Goal: Transaction & Acquisition: Obtain resource

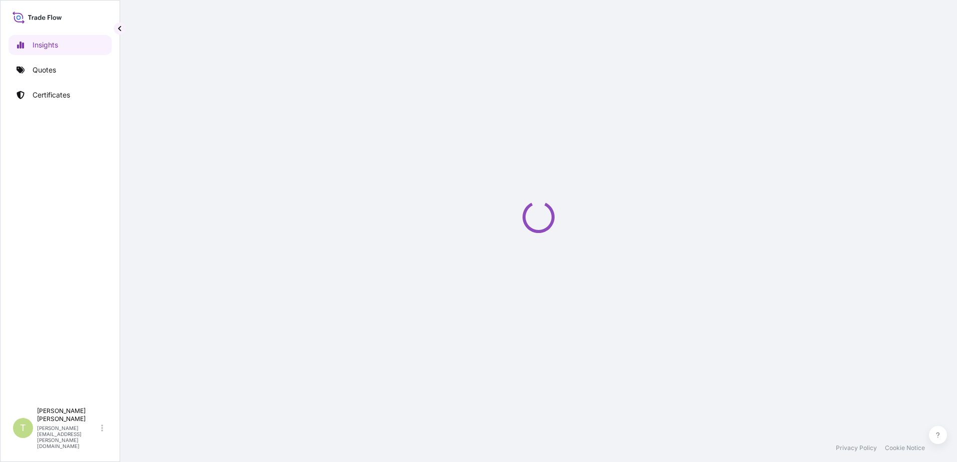
select select "2025"
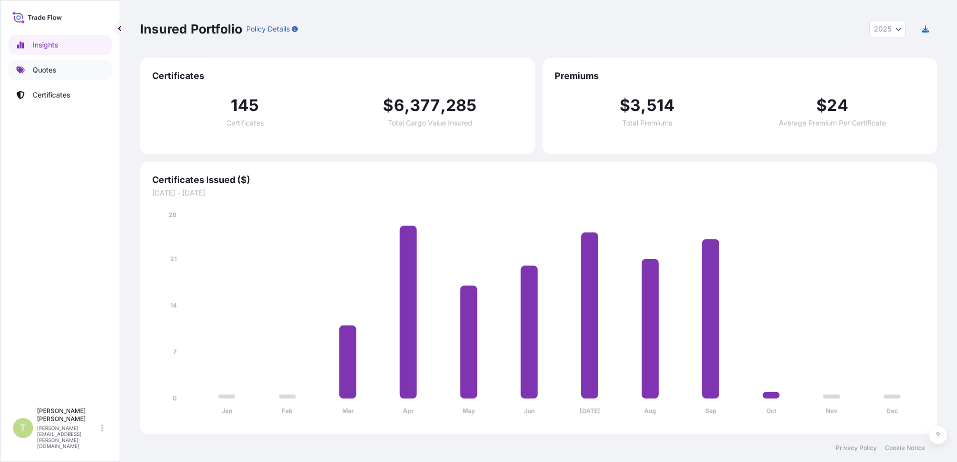
click at [40, 72] on p "Quotes" at bounding box center [45, 70] width 24 height 10
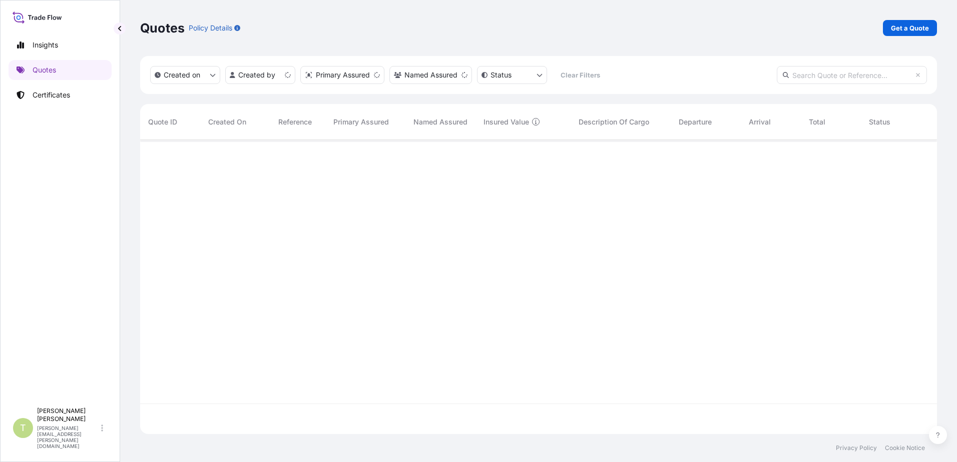
scroll to position [292, 789]
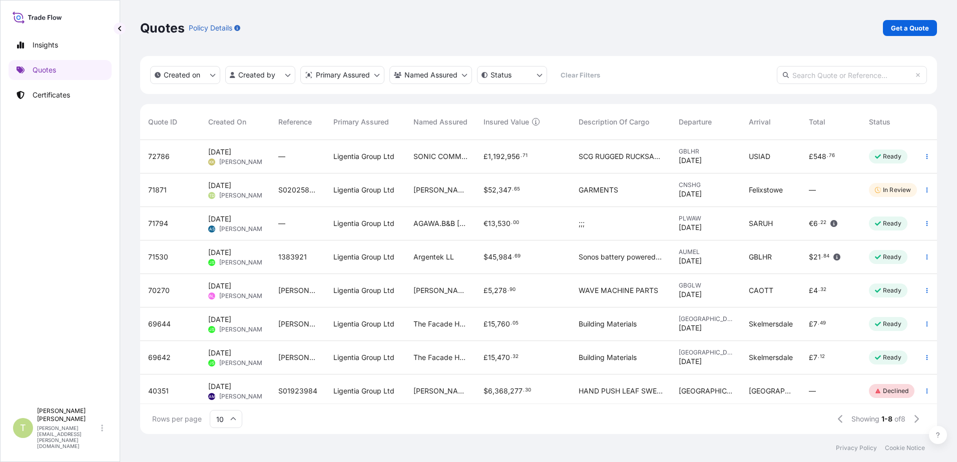
click at [231, 189] on span "[DATE]" at bounding box center [219, 186] width 23 height 10
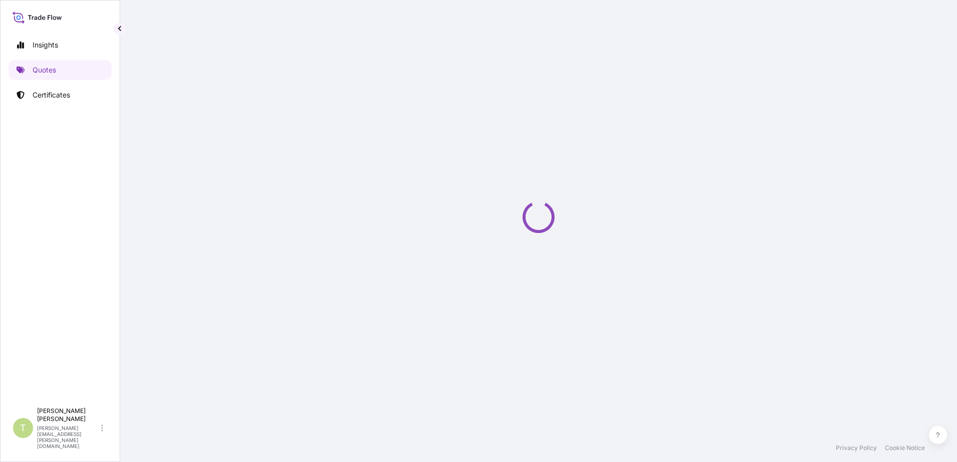
select select "Sea"
select select "Road / [GEOGRAPHIC_DATA]"
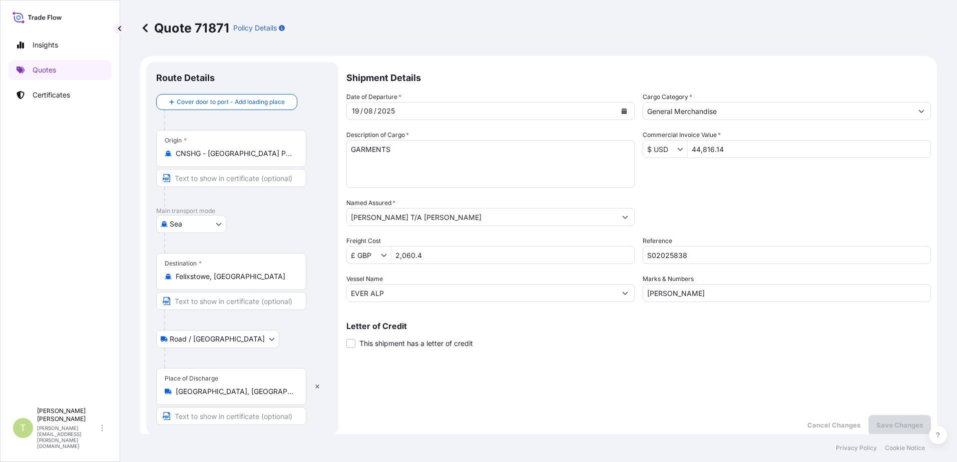
click at [699, 209] on div "Packing Category Type to search a container mode Please select a primary mode o…" at bounding box center [786, 212] width 288 height 28
click at [47, 71] on p "Quotes" at bounding box center [45, 70] width 24 height 10
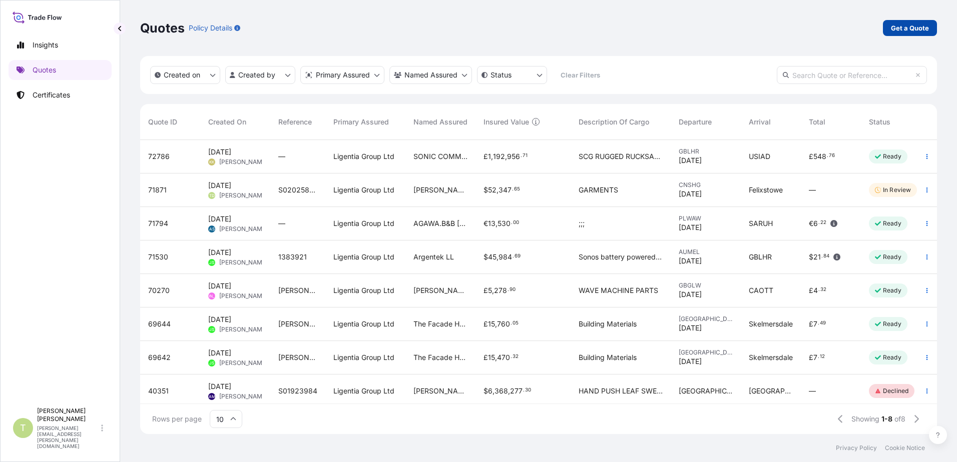
click at [912, 29] on p "Get a Quote" at bounding box center [910, 28] width 38 height 10
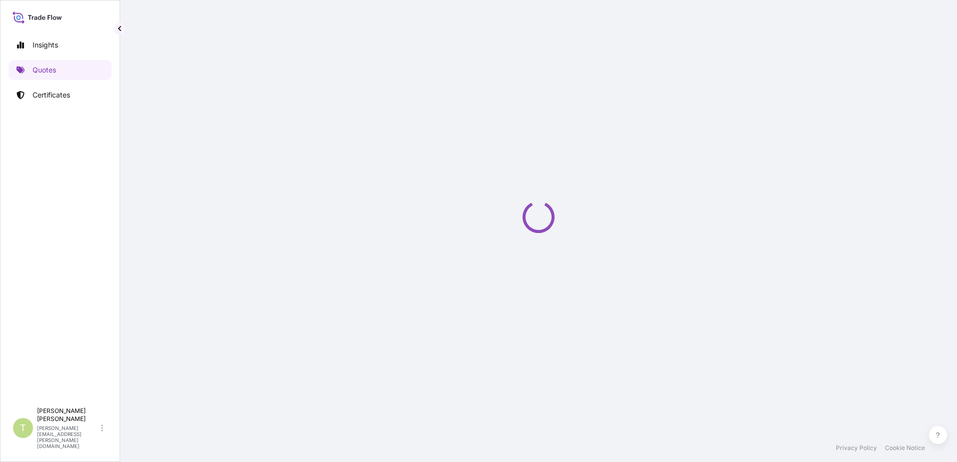
select select "Sea"
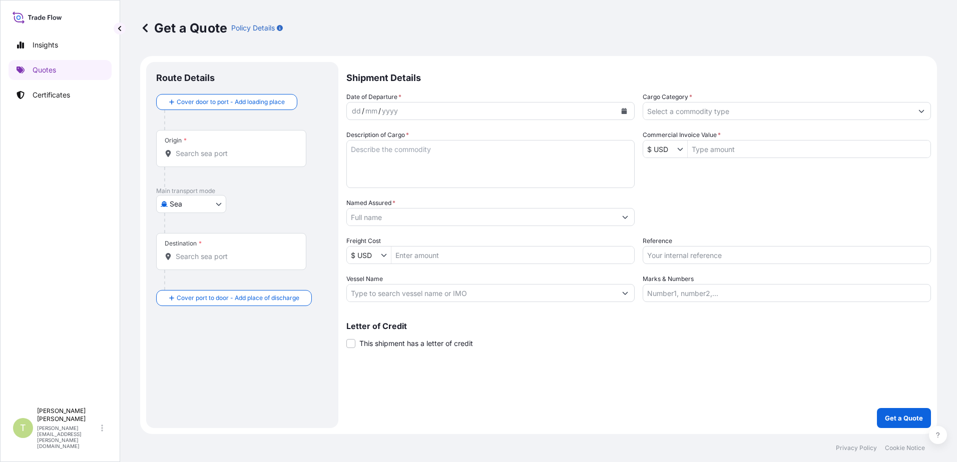
click at [443, 110] on div "dd / mm / yyyy" at bounding box center [481, 111] width 269 height 18
click at [233, 154] on input "Origin *" at bounding box center [235, 154] width 118 height 10
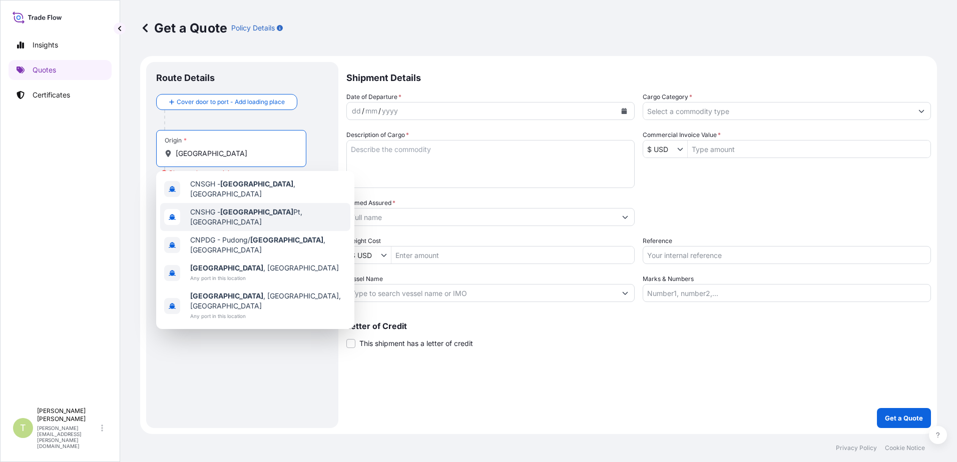
click at [283, 216] on span "CNSHG - [GEOGRAPHIC_DATA] Pt, [GEOGRAPHIC_DATA]" at bounding box center [268, 217] width 156 height 20
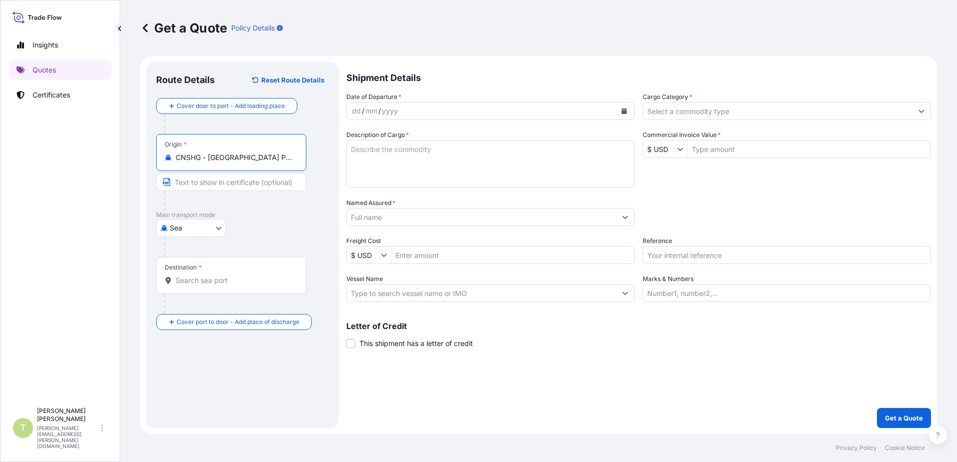
type input "CNSHG - [GEOGRAPHIC_DATA] Pt, [GEOGRAPHIC_DATA]"
click at [228, 283] on input "Destination *" at bounding box center [235, 281] width 118 height 10
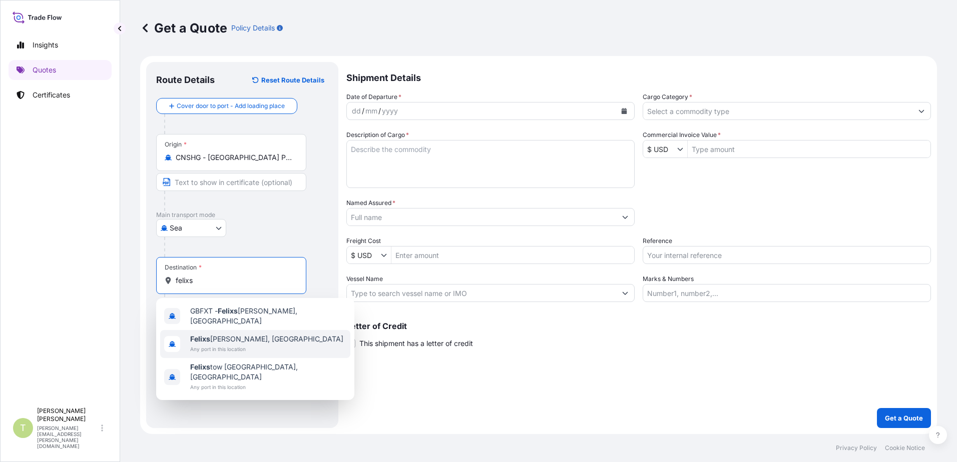
click at [253, 346] on div "Felixs [PERSON_NAME], [GEOGRAPHIC_DATA] Any port in this location" at bounding box center [255, 344] width 190 height 28
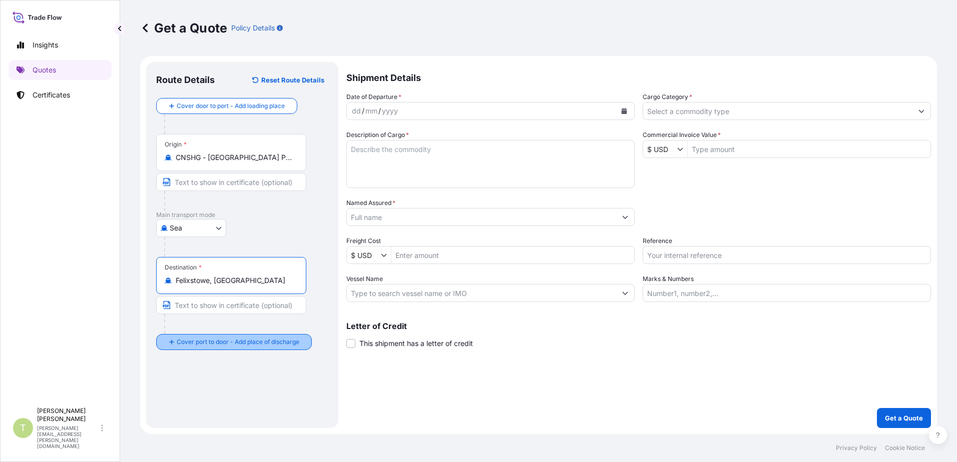
type input "Felixstowe, [GEOGRAPHIC_DATA]"
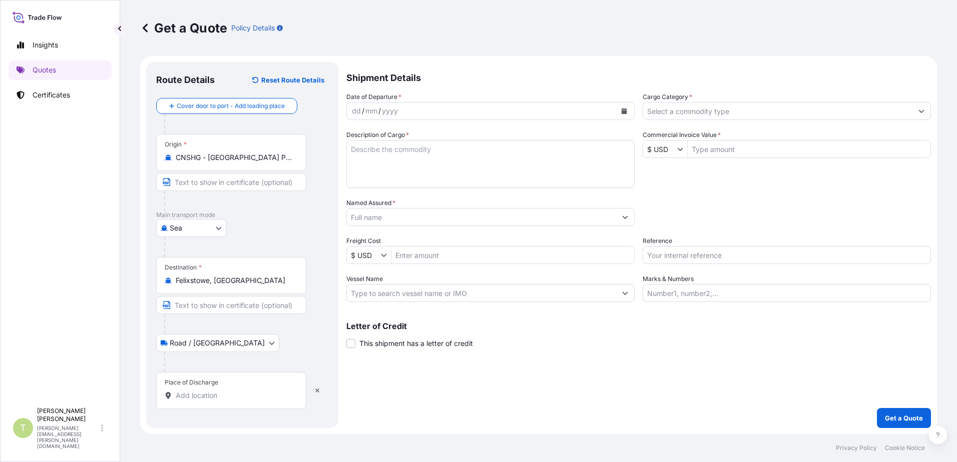
click at [223, 397] on input "Place of Discharge" at bounding box center [235, 396] width 118 height 10
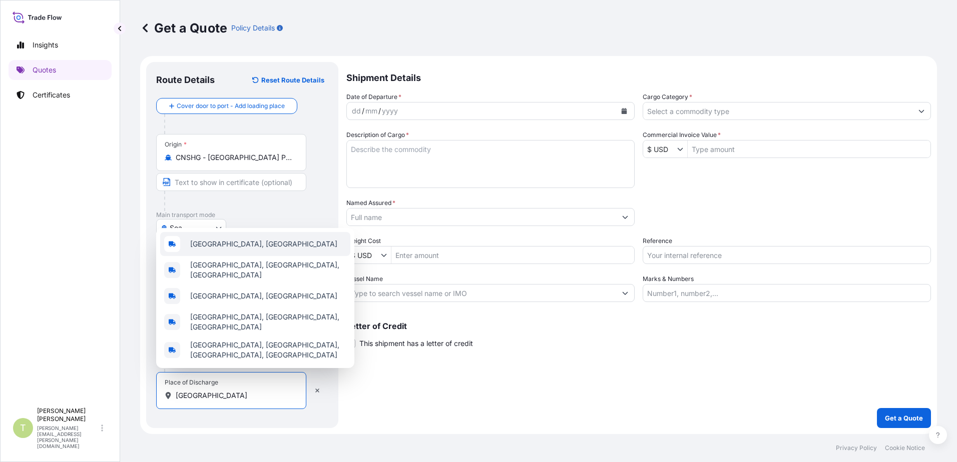
click at [231, 249] on span "[GEOGRAPHIC_DATA], [GEOGRAPHIC_DATA]" at bounding box center [263, 244] width 147 height 10
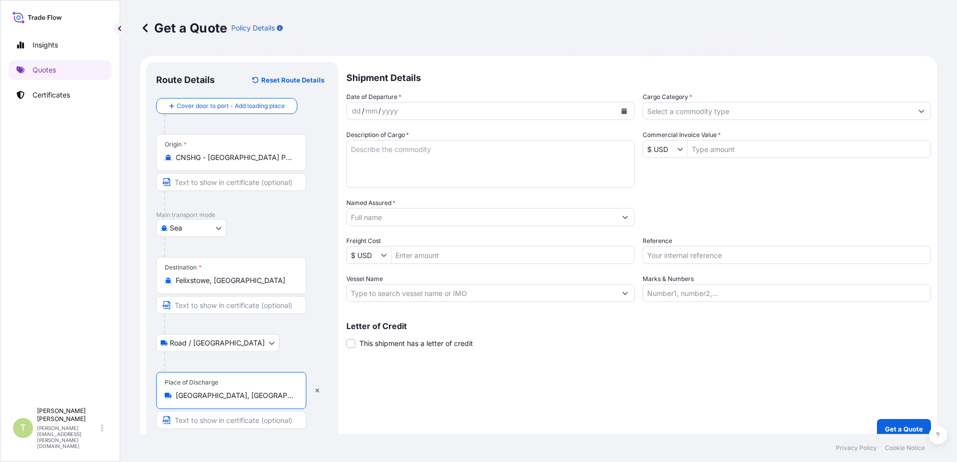
type input "[GEOGRAPHIC_DATA], [GEOGRAPHIC_DATA]"
click at [435, 114] on div "dd / mm / yyyy" at bounding box center [481, 111] width 269 height 18
click at [621, 109] on icon "Calendar" at bounding box center [624, 111] width 6 height 6
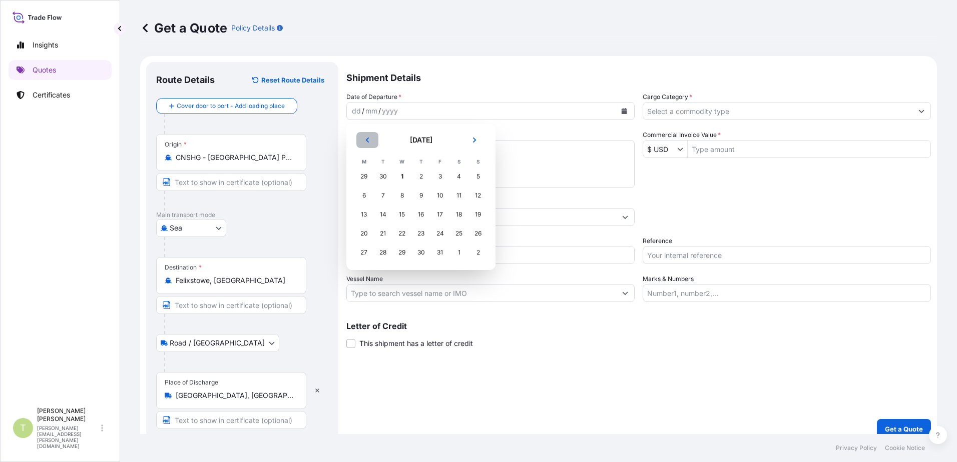
click at [368, 143] on icon "Previous" at bounding box center [367, 140] width 6 height 6
click at [399, 230] on div "24" at bounding box center [402, 234] width 18 height 18
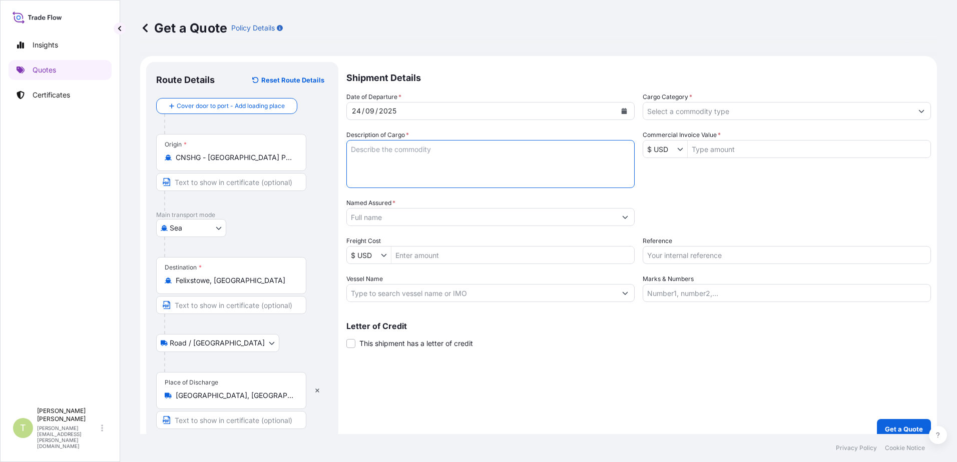
click at [436, 154] on textarea "Description of Cargo *" at bounding box center [490, 164] width 288 height 48
type textarea "g"
type textarea "GARMENTS"
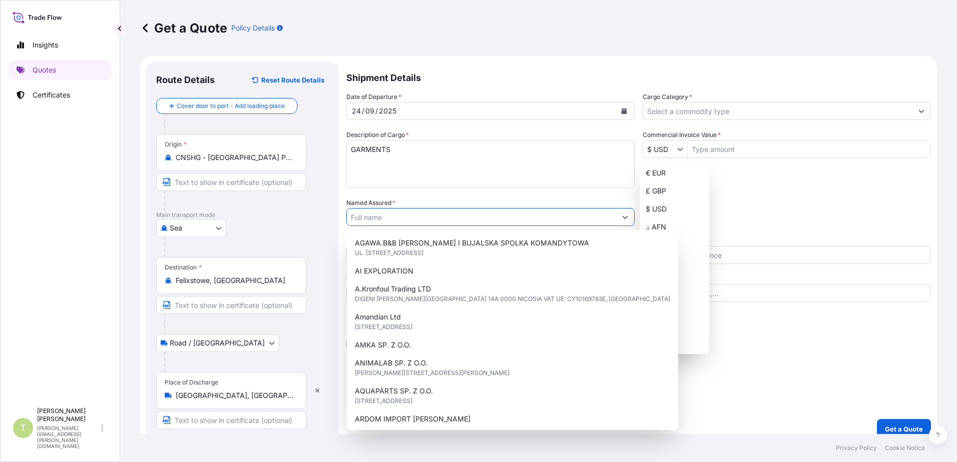
click at [457, 215] on input "Named Assured *" at bounding box center [481, 217] width 269 height 18
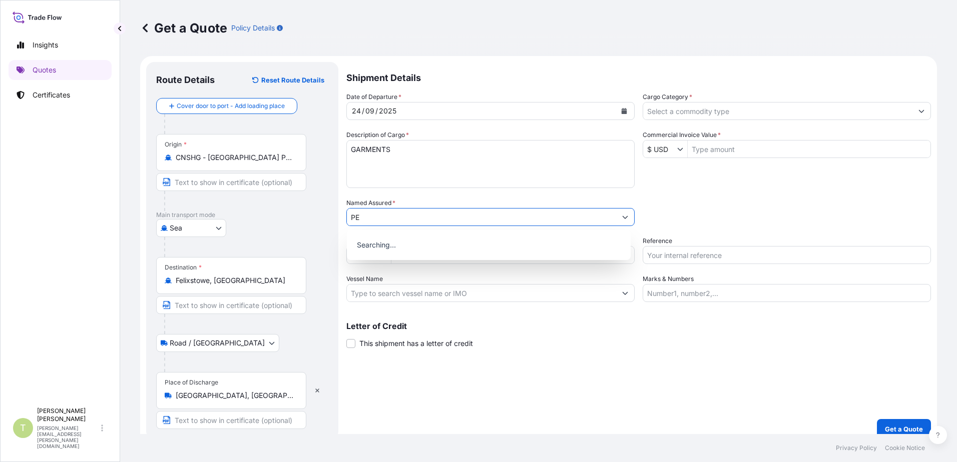
type input "P"
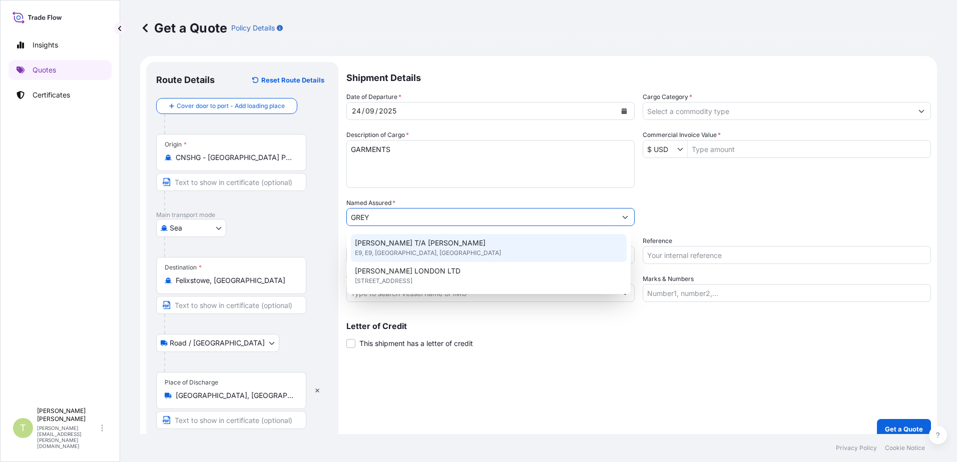
click at [436, 250] on span "E9, E9, [GEOGRAPHIC_DATA], [GEOGRAPHIC_DATA]" at bounding box center [428, 253] width 146 height 10
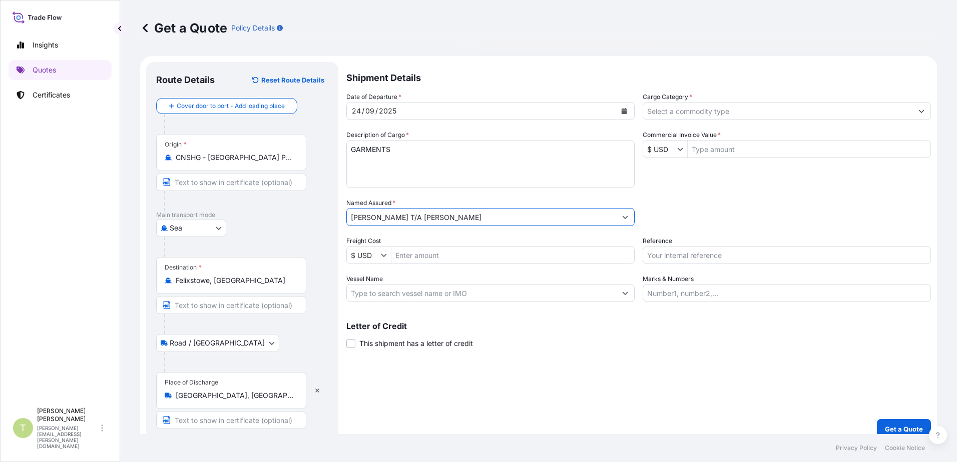
type input "[PERSON_NAME] T/A [PERSON_NAME]"
click at [452, 294] on input "Vessel Name" at bounding box center [481, 293] width 269 height 18
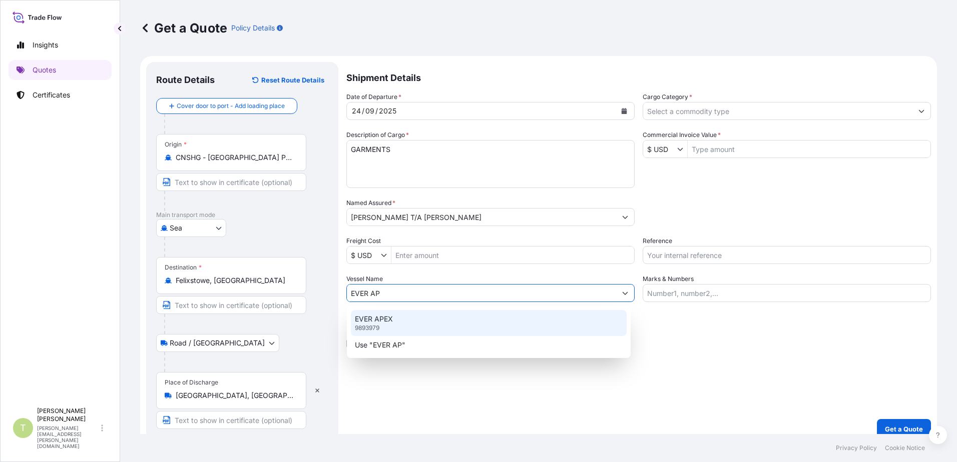
click at [395, 320] on div "EVER APEX 9893979" at bounding box center [489, 323] width 276 height 26
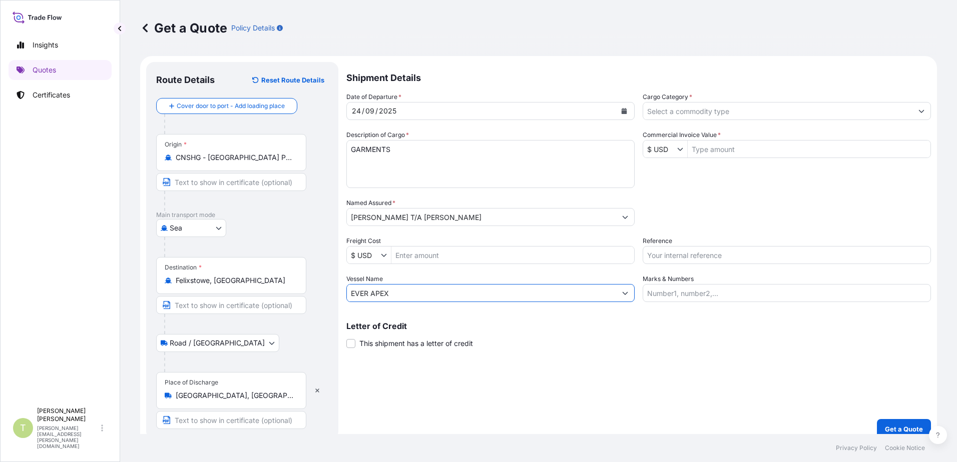
type input "EVER APEX"
click at [714, 260] on input "Reference" at bounding box center [786, 255] width 288 height 18
type input "S02048949"
click at [680, 296] on input "Marks & Numbers" at bounding box center [786, 293] width 288 height 18
click at [539, 334] on div "Letter of Credit This shipment has a letter of credit Letter of credit * Letter…" at bounding box center [638, 335] width 584 height 27
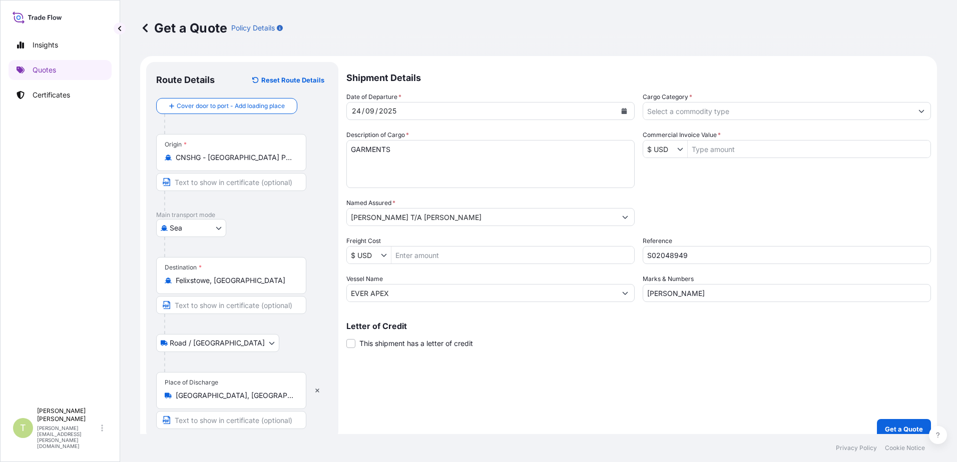
click at [730, 293] on input "[PERSON_NAME]" at bounding box center [786, 293] width 288 height 18
type input "[PERSON_NAME]"
click at [578, 315] on div "Letter of Credit This shipment has a letter of credit Letter of credit * Letter…" at bounding box center [638, 329] width 584 height 39
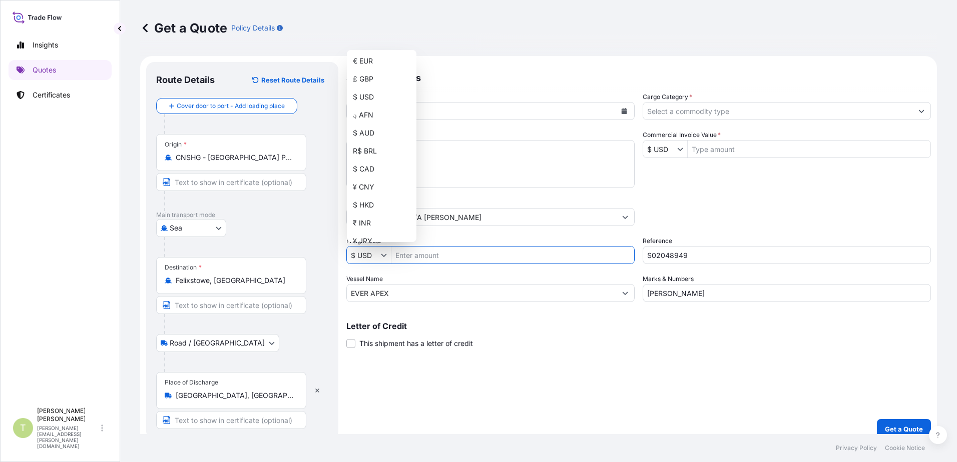
click at [386, 255] on icon "Show suggestions" at bounding box center [384, 255] width 6 height 3
click at [376, 76] on div "£ GBP" at bounding box center [382, 79] width 66 height 18
type input "£ GBP"
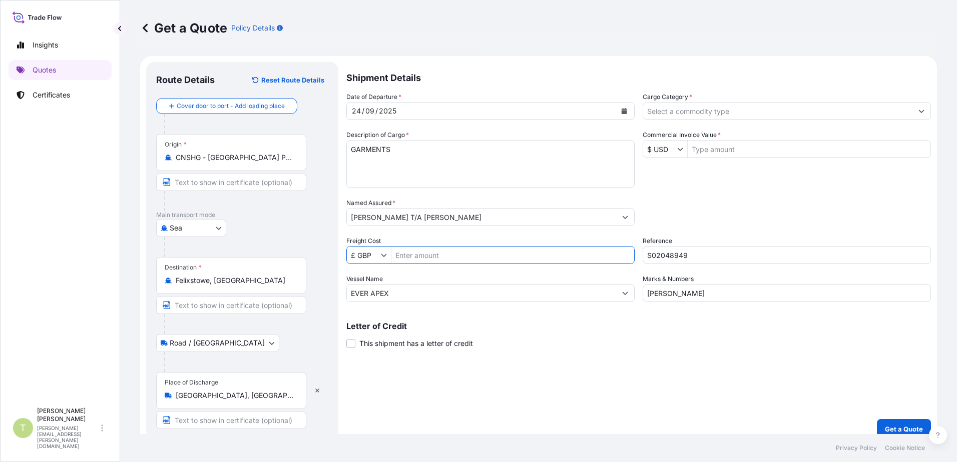
click at [453, 256] on input "Freight Cost" at bounding box center [512, 255] width 243 height 18
type input "1,058"
click at [587, 331] on div "Letter of Credit This shipment has a letter of credit Letter of credit * Letter…" at bounding box center [638, 335] width 584 height 27
click at [749, 147] on input "Commercial Invoice Value *" at bounding box center [809, 149] width 243 height 18
click at [714, 152] on input "Commercial Invoice Value *" at bounding box center [809, 149] width 243 height 18
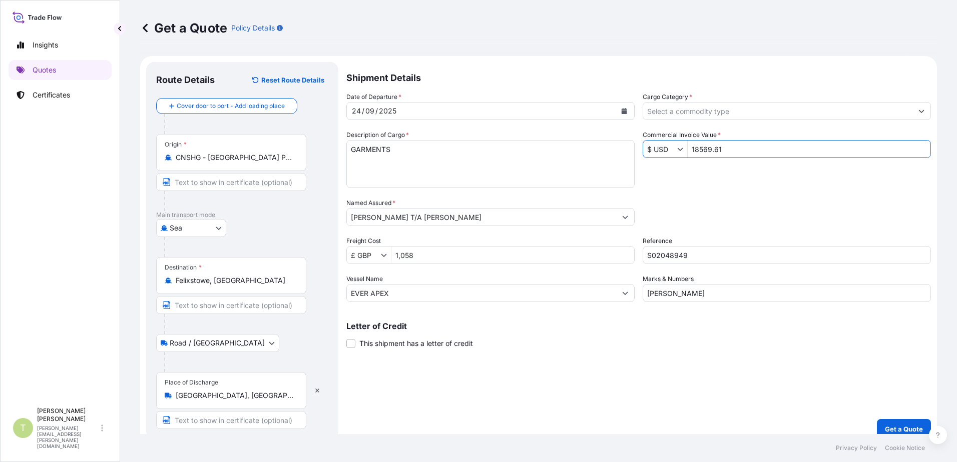
scroll to position [11, 0]
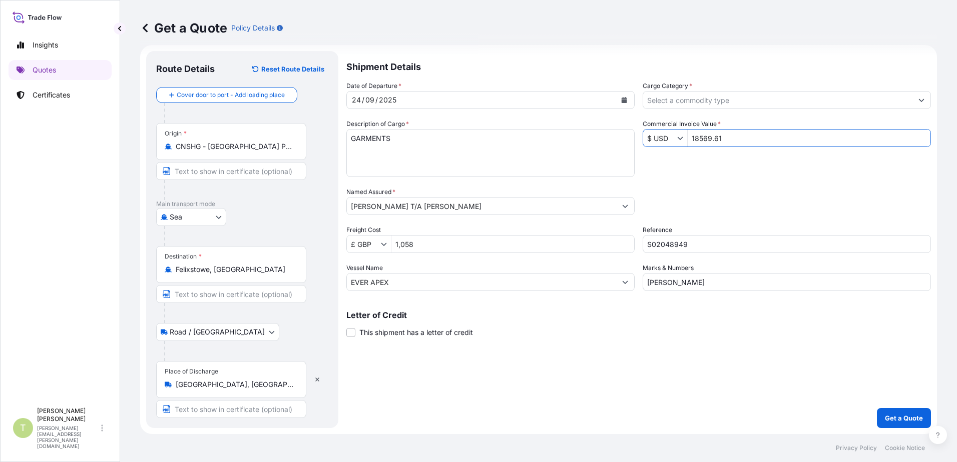
type input "18,569.61"
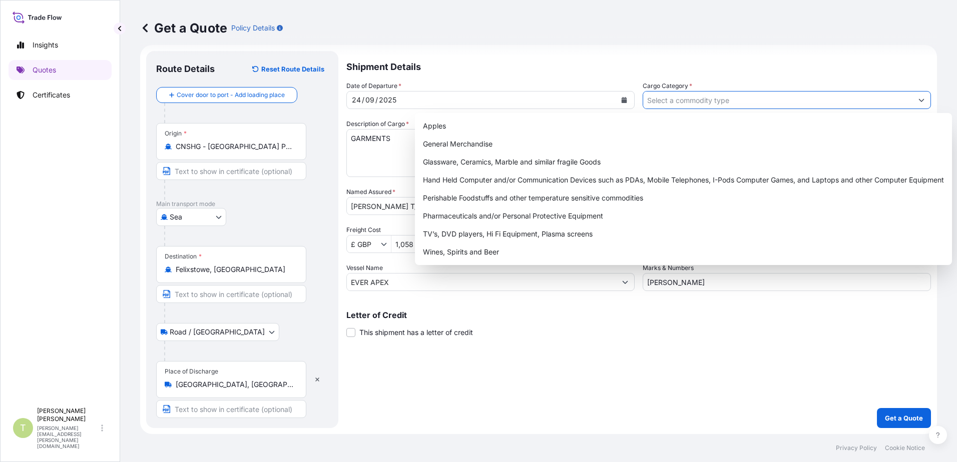
click at [919, 100] on icon "Show suggestions" at bounding box center [922, 100] width 6 height 3
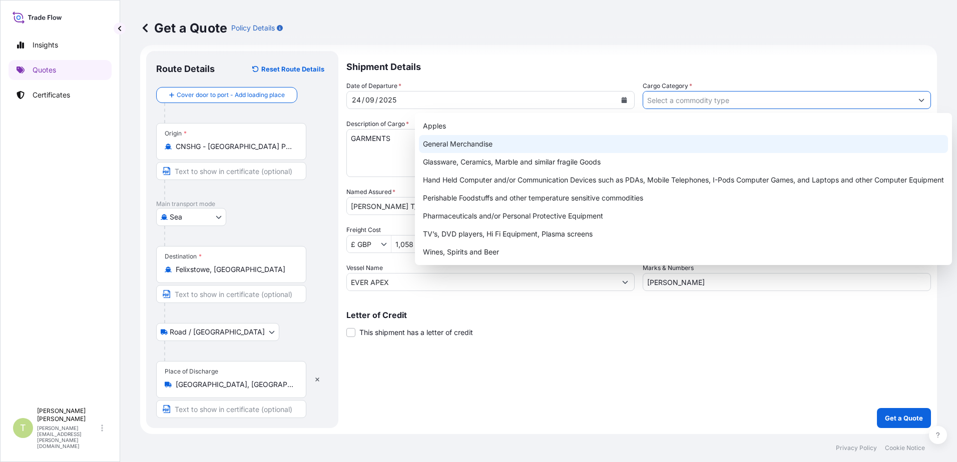
click at [467, 140] on div "General Merchandise" at bounding box center [683, 144] width 529 height 18
type input "General Merchandise"
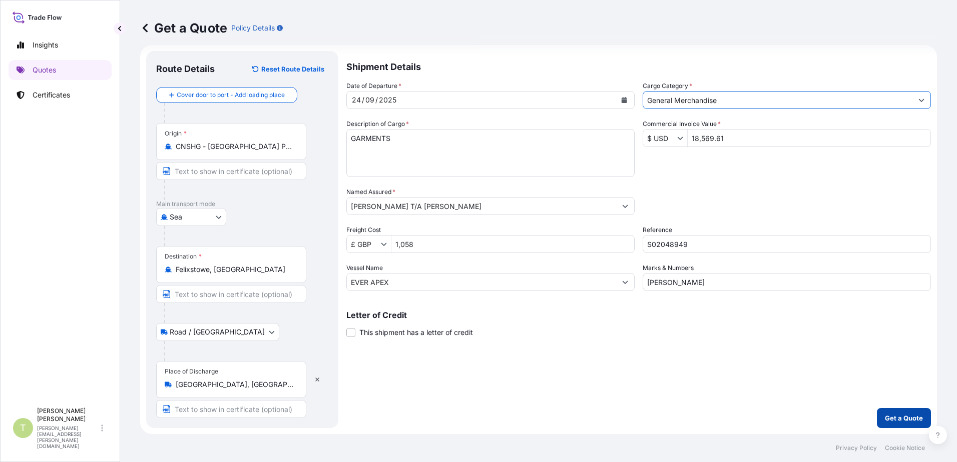
click at [888, 415] on p "Get a Quote" at bounding box center [904, 418] width 38 height 10
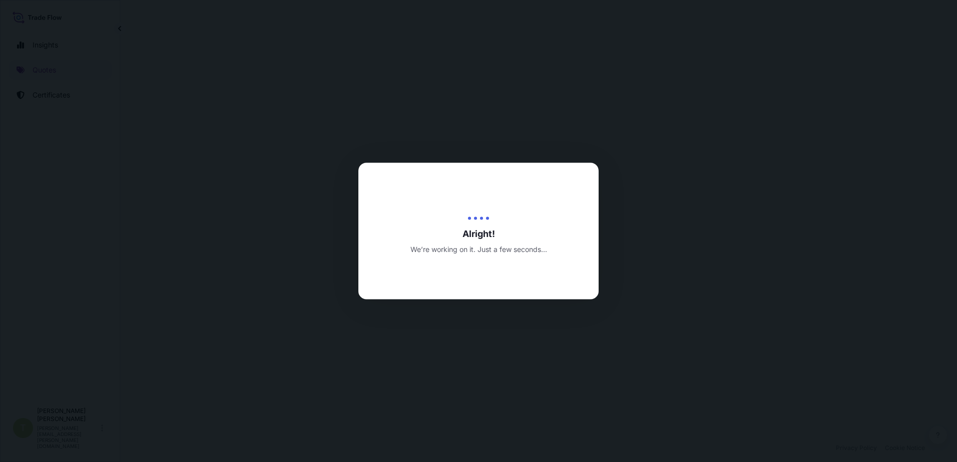
select select "Sea"
select select "Road / [GEOGRAPHIC_DATA]"
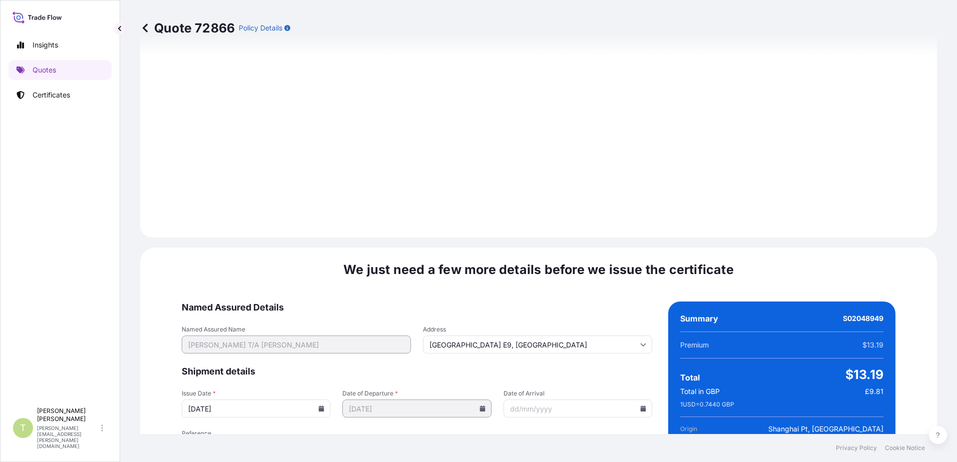
scroll to position [1232, 0]
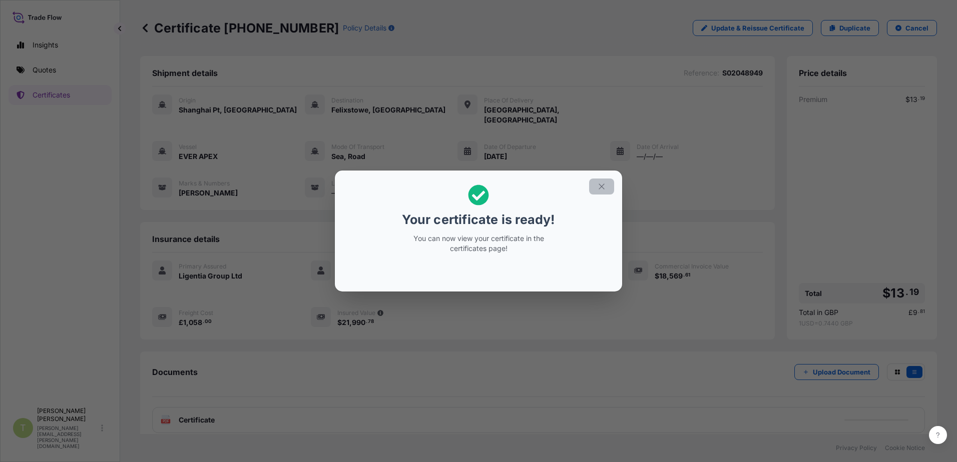
click at [600, 186] on icon "button" at bounding box center [601, 186] width 9 height 9
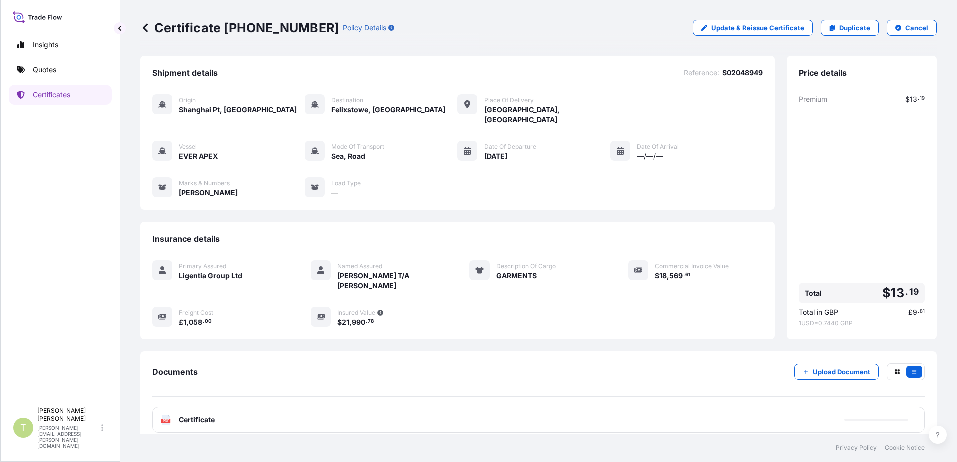
scroll to position [45, 0]
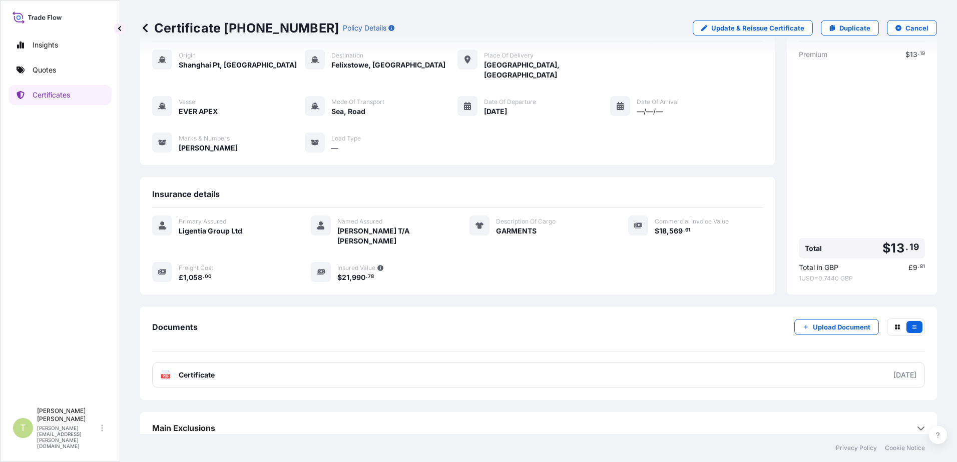
click at [647, 107] on span "—/—/—" at bounding box center [649, 112] width 26 height 10
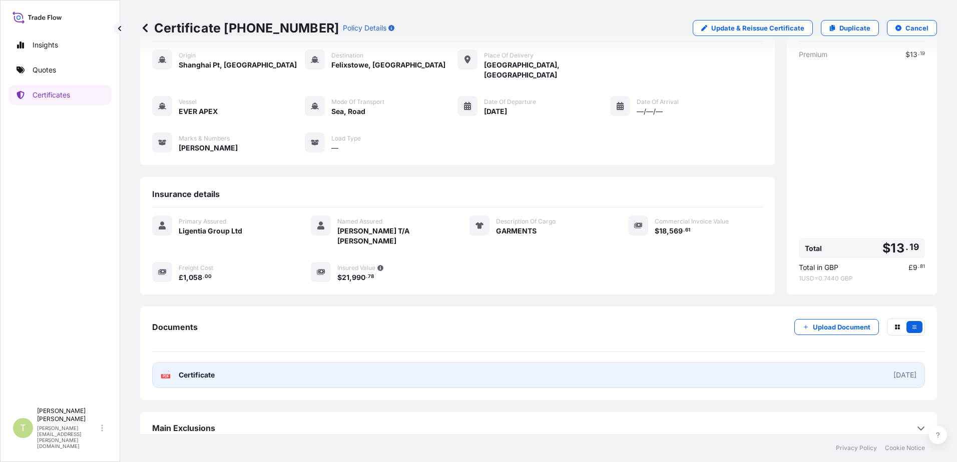
click at [196, 370] on span "Certificate" at bounding box center [197, 375] width 36 height 10
